Goal: Task Accomplishment & Management: Use online tool/utility

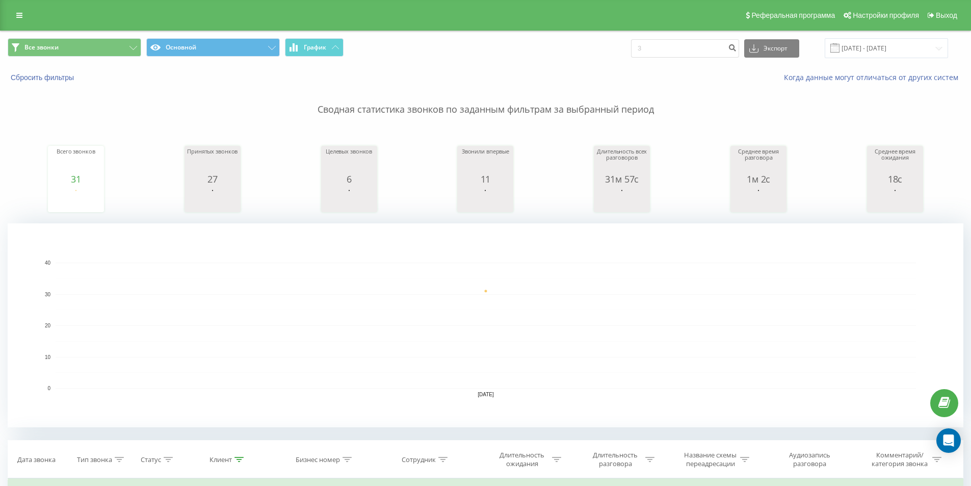
click at [88, 58] on span "Все звонки Основной График" at bounding box center [243, 48] width 470 height 20
click at [70, 48] on button "Все звонки" at bounding box center [75, 47] width 134 height 18
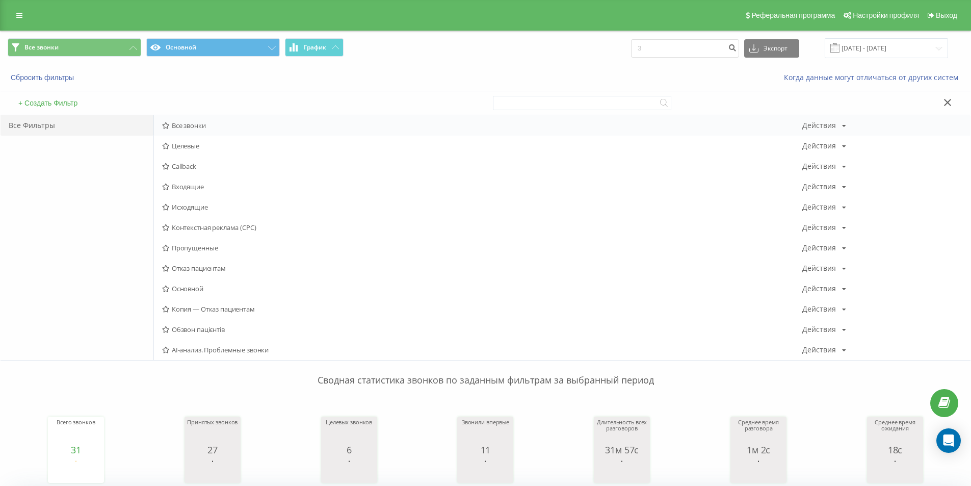
click at [179, 122] on span "Все звонки" at bounding box center [482, 125] width 640 height 7
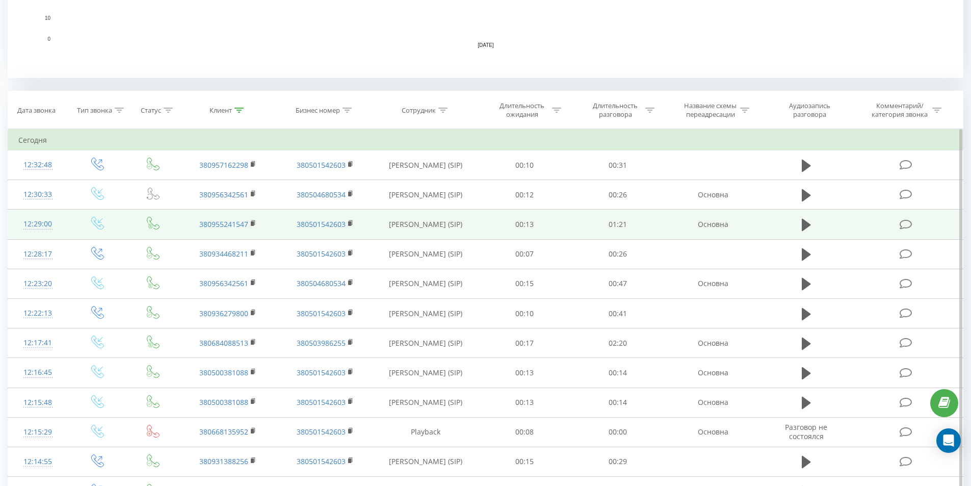
scroll to position [408, 0]
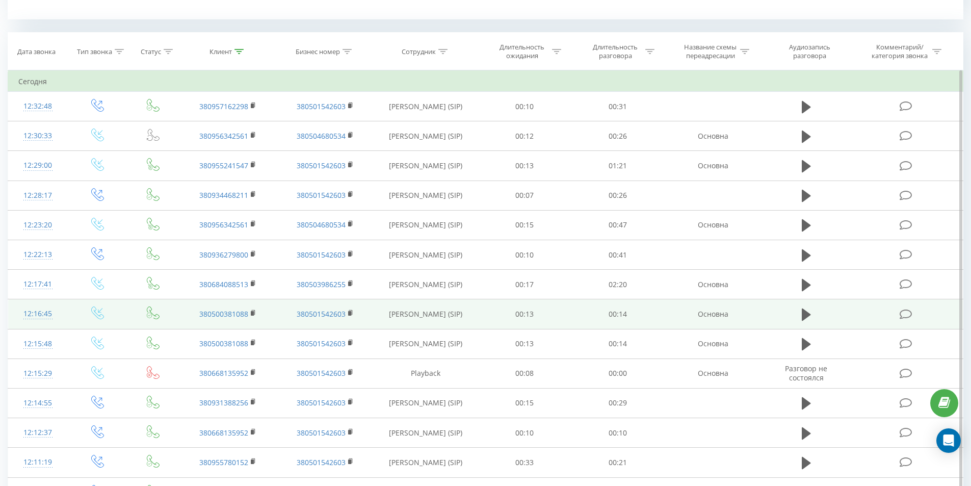
click at [47, 318] on div "12:16:45" at bounding box center [37, 314] width 39 height 20
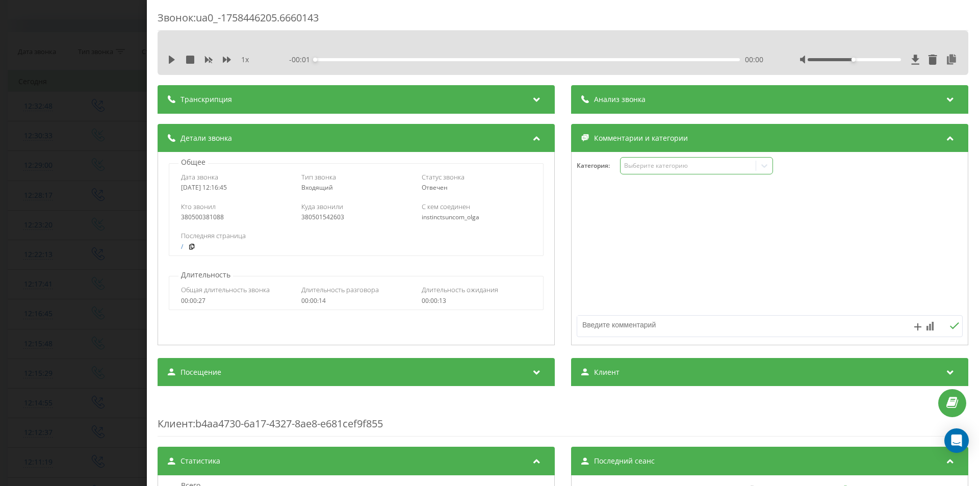
drag, startPoint x: 627, startPoint y: 160, endPoint x: 631, endPoint y: 173, distance: 13.1
click at [627, 161] on div "Выберите категорию" at bounding box center [696, 165] width 153 height 17
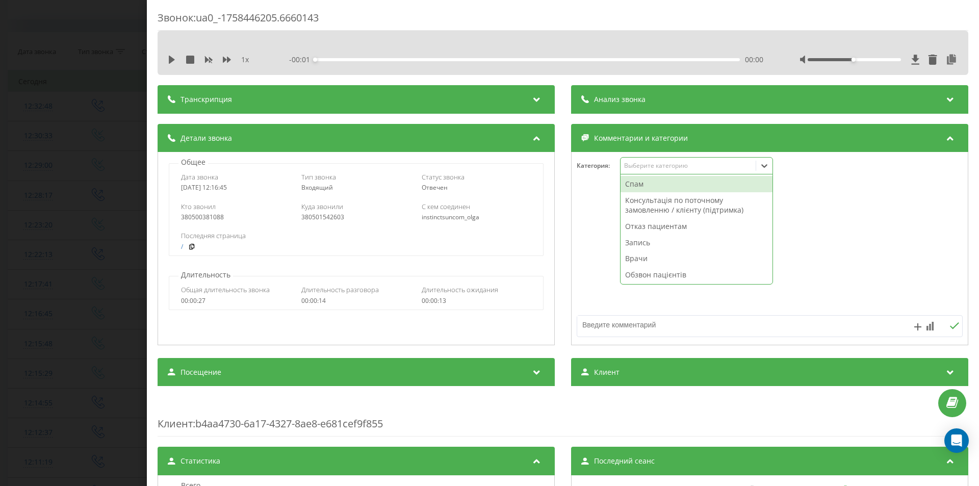
click at [634, 182] on div "Спам" at bounding box center [696, 184] width 152 height 16
click at [36, 204] on div "Звонок : ua0_-1758446205.6660143 1 x - 00:14 00:00 00:00 Транскрипция Для анали…" at bounding box center [489, 243] width 979 height 486
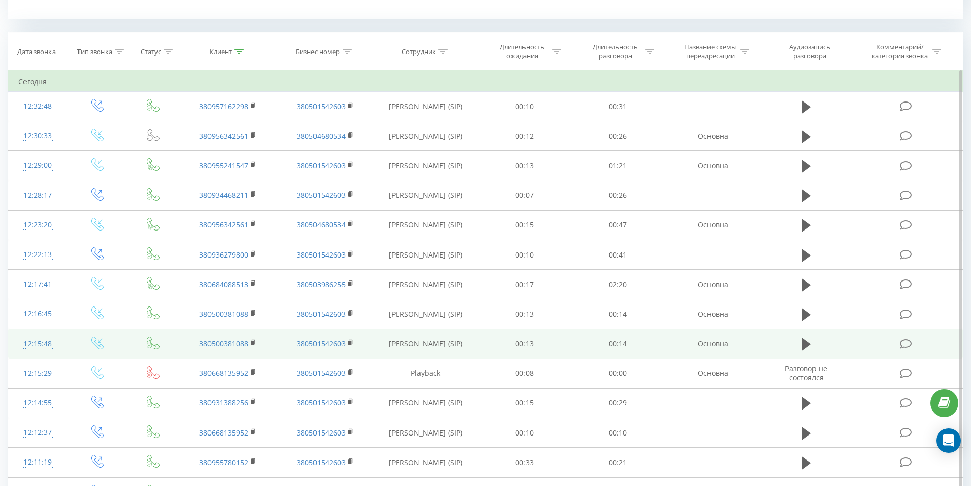
click at [42, 342] on div "12:15:48" at bounding box center [37, 344] width 39 height 20
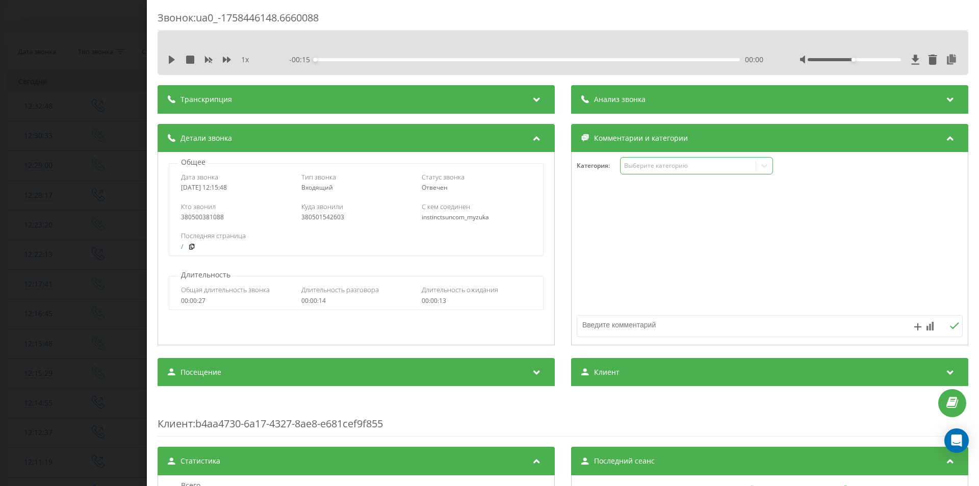
drag, startPoint x: 675, startPoint y: 160, endPoint x: 671, endPoint y: 169, distance: 10.0
click at [674, 161] on div "Выберите категорию" at bounding box center [696, 165] width 153 height 17
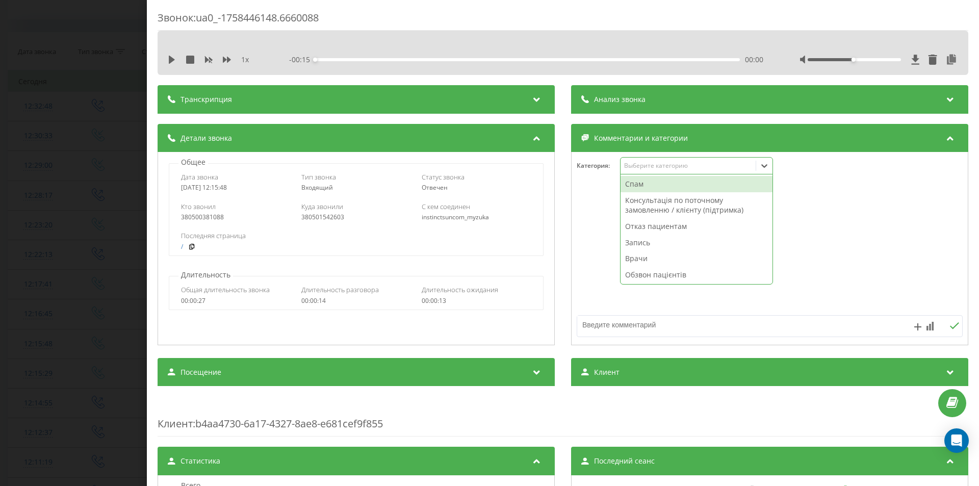
click at [658, 188] on div "Спам" at bounding box center [696, 184] width 152 height 16
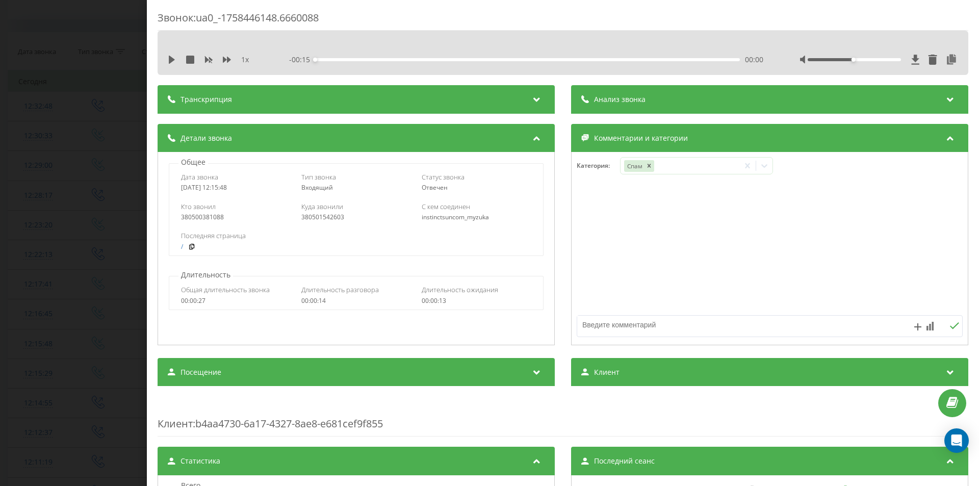
click at [0, 172] on div "Звонок : ua0_-1758446148.6660088 1 x - 00:15 00:00 00:00 Транскрипция Для анали…" at bounding box center [489, 243] width 979 height 486
